Goal: Check status: Check status

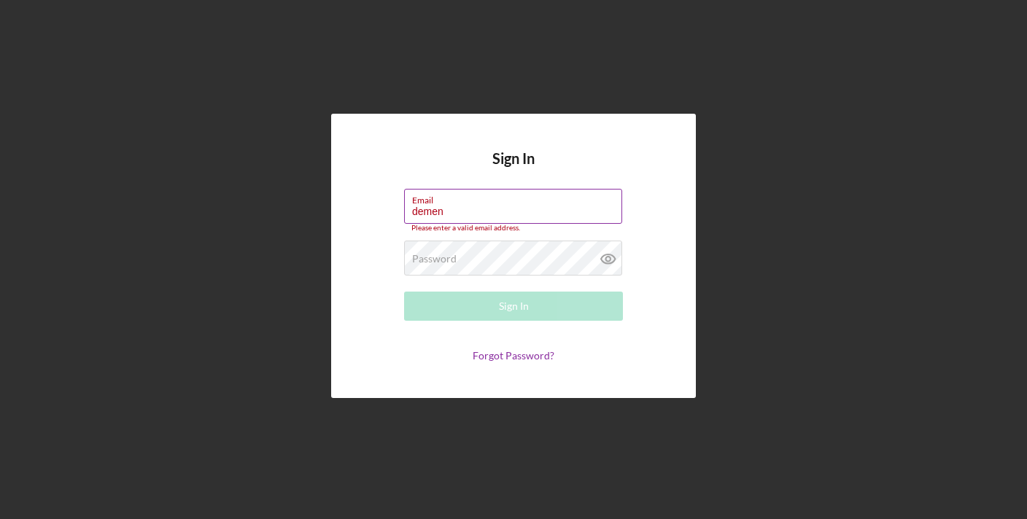
click at [459, 204] on label "Email" at bounding box center [517, 198] width 210 height 16
click at [459, 204] on input "demen" at bounding box center [513, 206] width 218 height 35
type input "[EMAIL_ADDRESS][DOMAIN_NAME]"
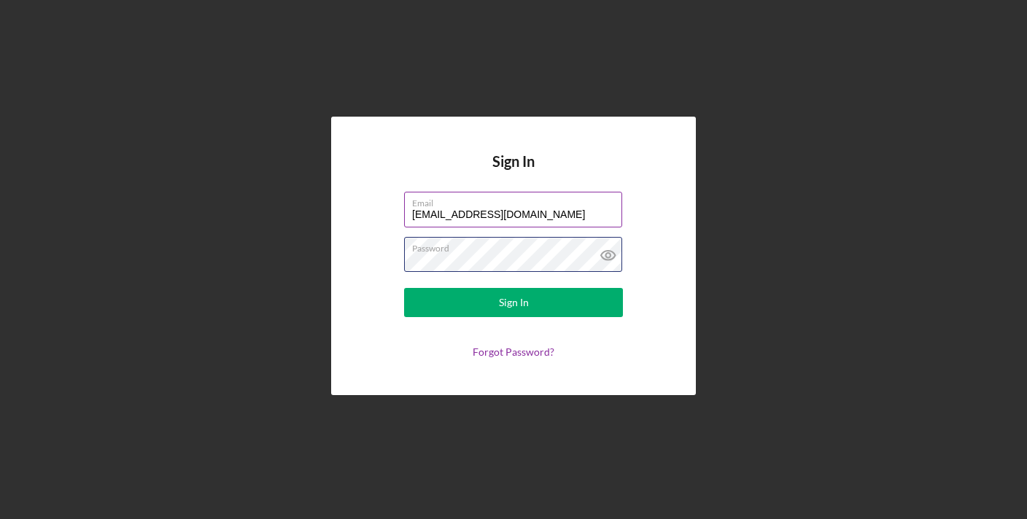
click at [404, 288] on button "Sign In" at bounding box center [513, 302] width 219 height 29
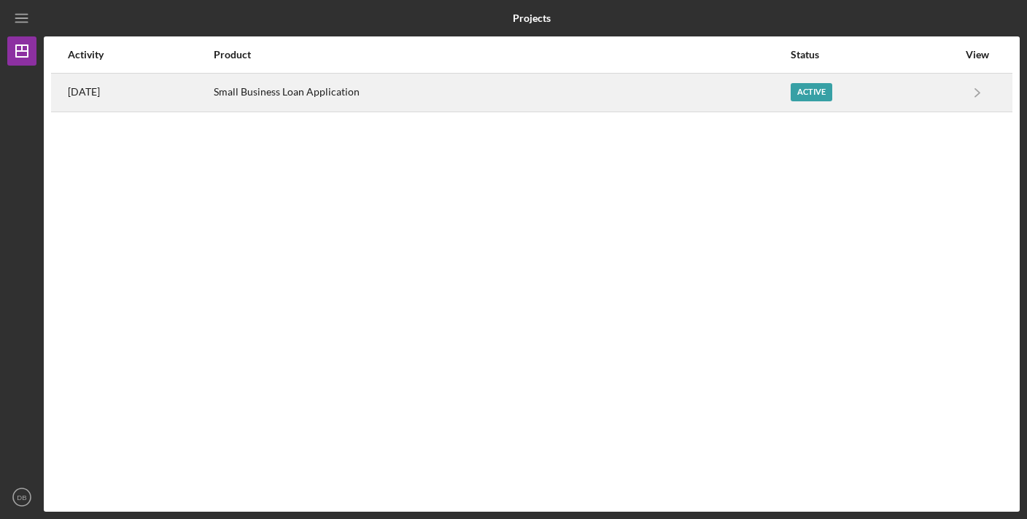
click at [597, 103] on div "Small Business Loan Application" at bounding box center [501, 92] width 575 height 36
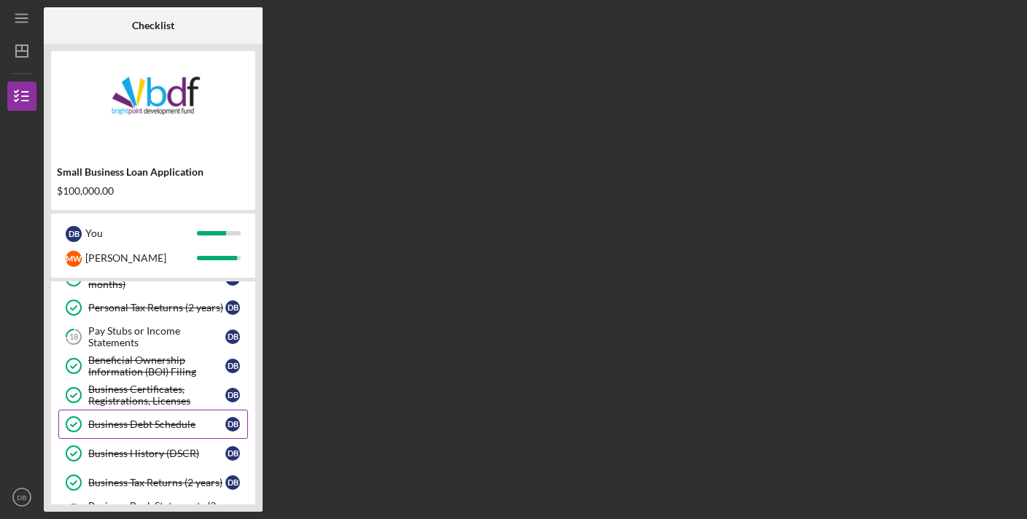
scroll to position [193, 0]
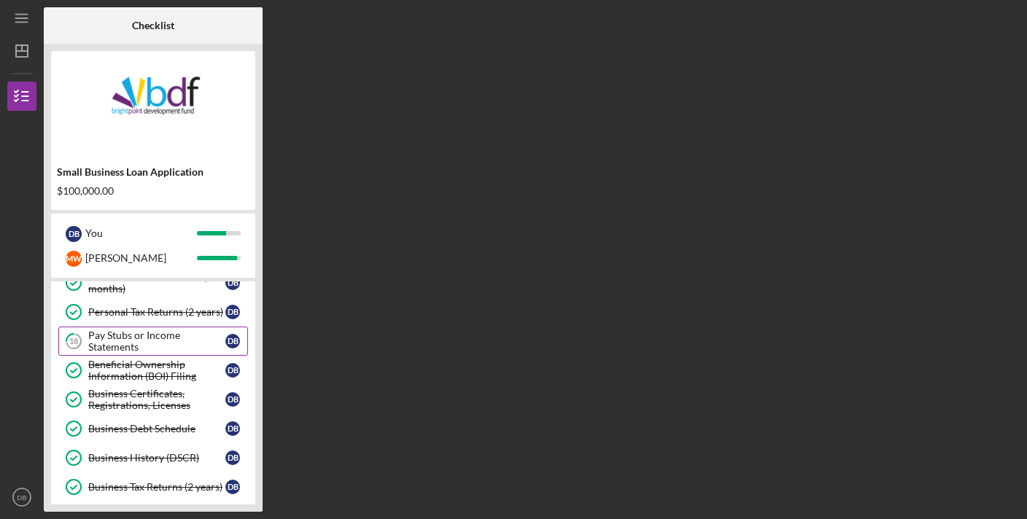
click at [158, 338] on div "Pay Stubs or Income Statements" at bounding box center [156, 341] width 137 height 23
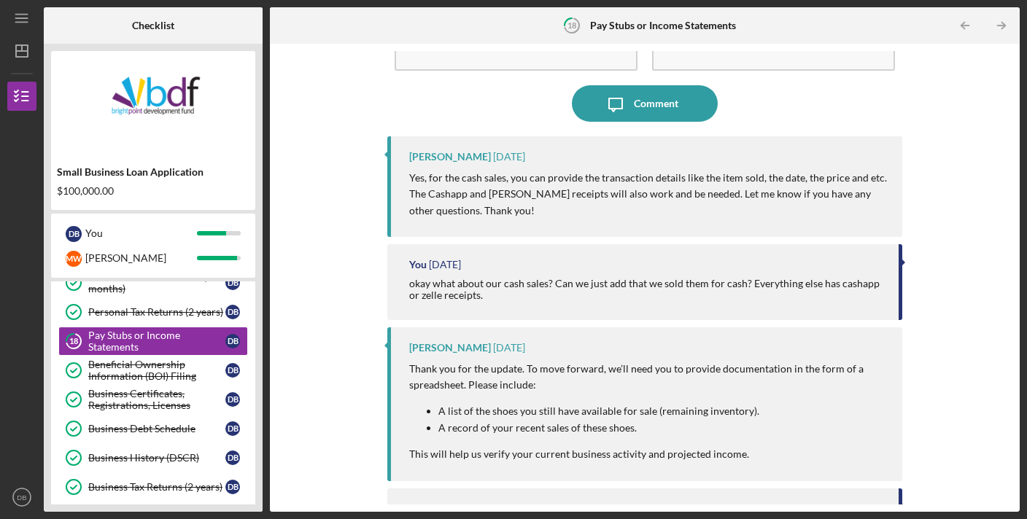
scroll to position [90, 0]
